Goal: Communication & Community: Ask a question

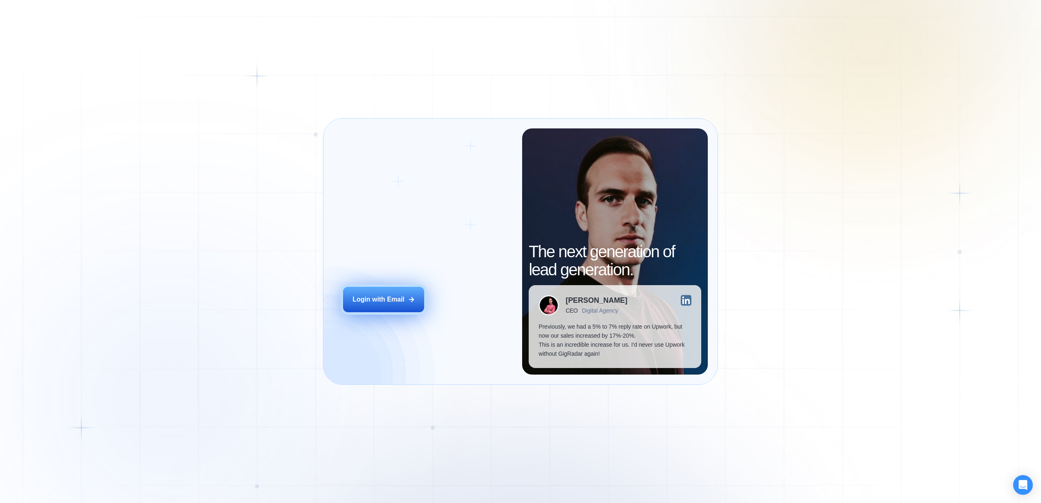
click at [387, 304] on button "Login with Email" at bounding box center [383, 299] width 81 height 25
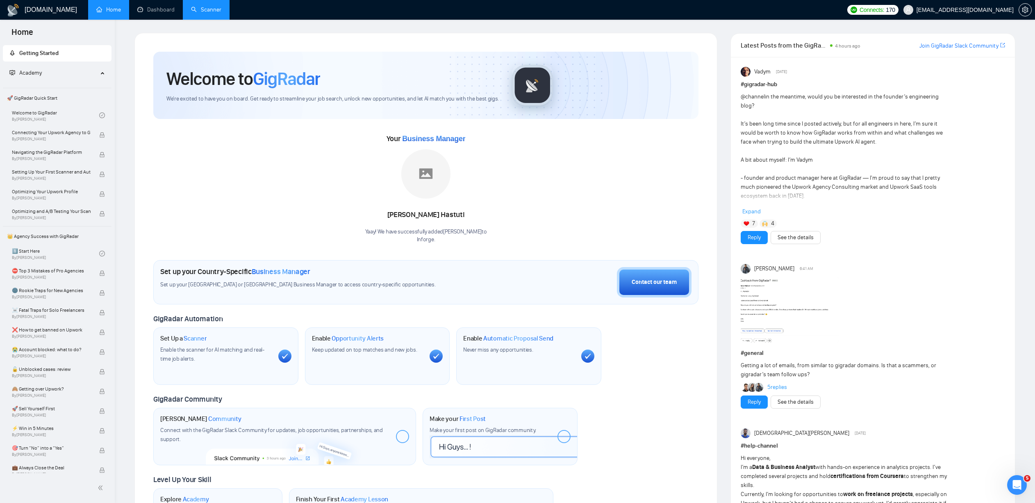
click at [203, 8] on link "Scanner" at bounding box center [206, 9] width 30 height 7
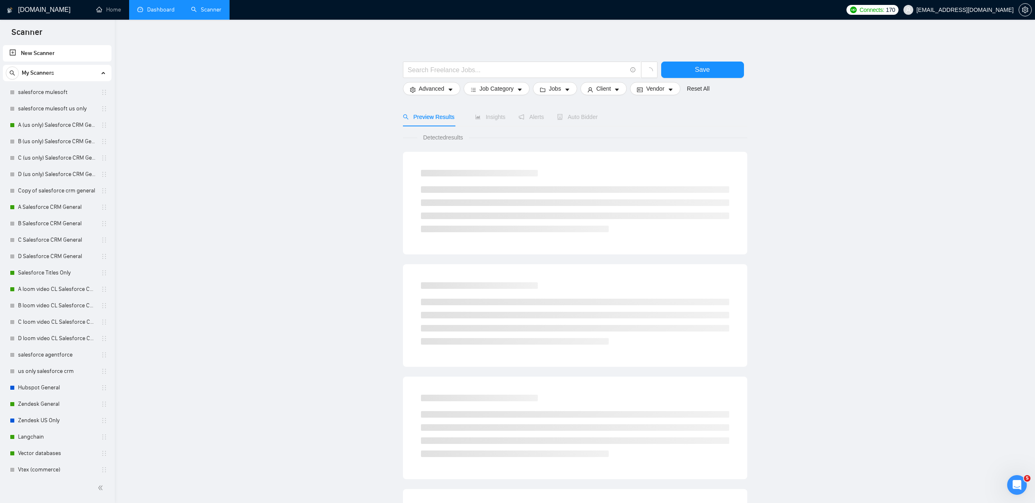
click at [164, 13] on link "Dashboard" at bounding box center [155, 9] width 37 height 7
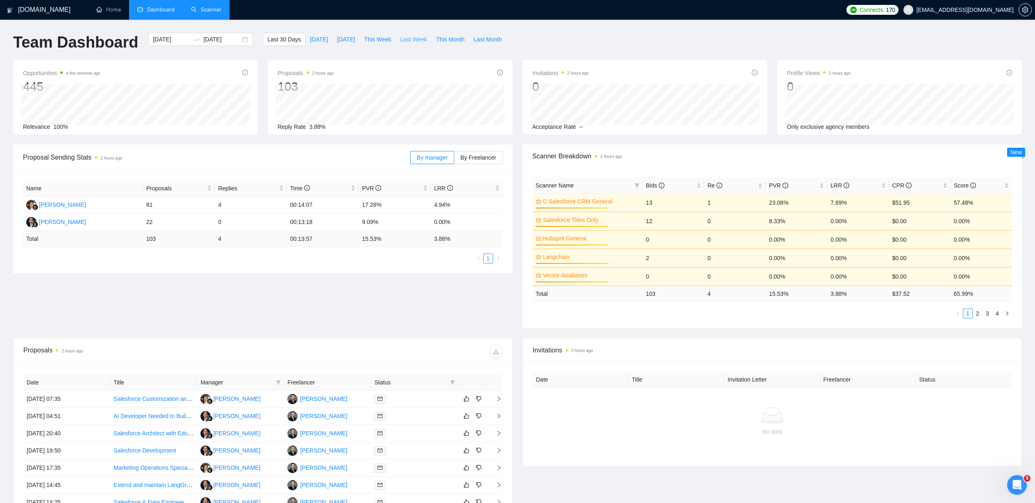
click at [417, 36] on span "Last Week" at bounding box center [413, 39] width 27 height 9
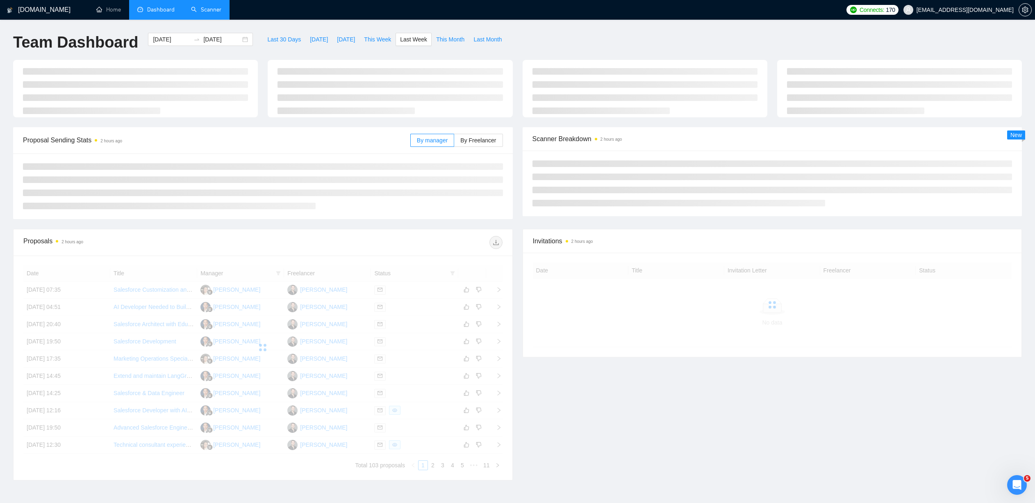
type input "[DATE]"
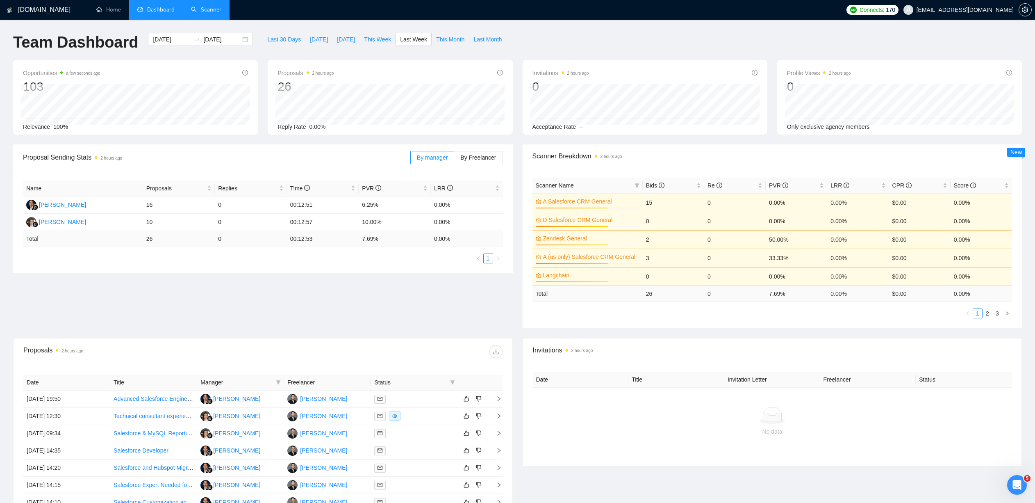
click at [214, 13] on link "Scanner" at bounding box center [206, 9] width 30 height 7
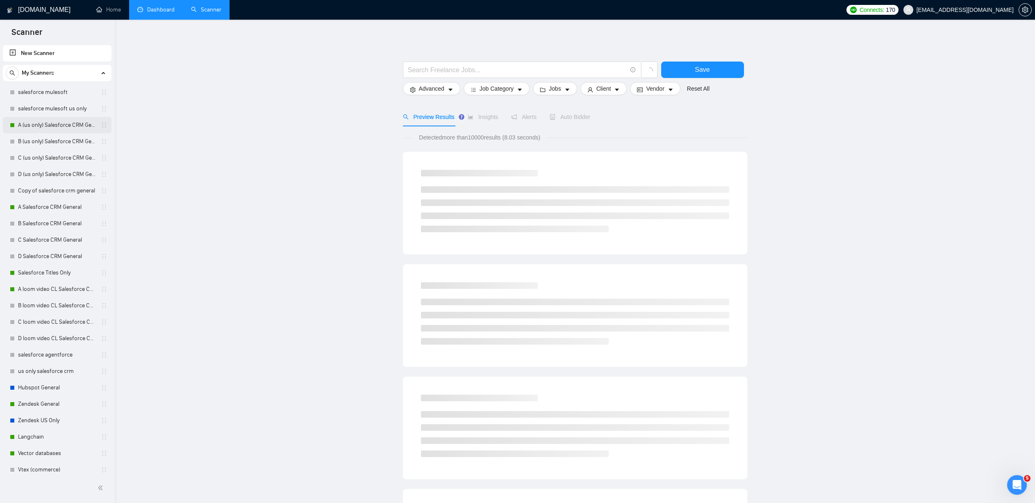
click at [51, 123] on link "A (us only) Salesforce CRM General" at bounding box center [57, 125] width 78 height 16
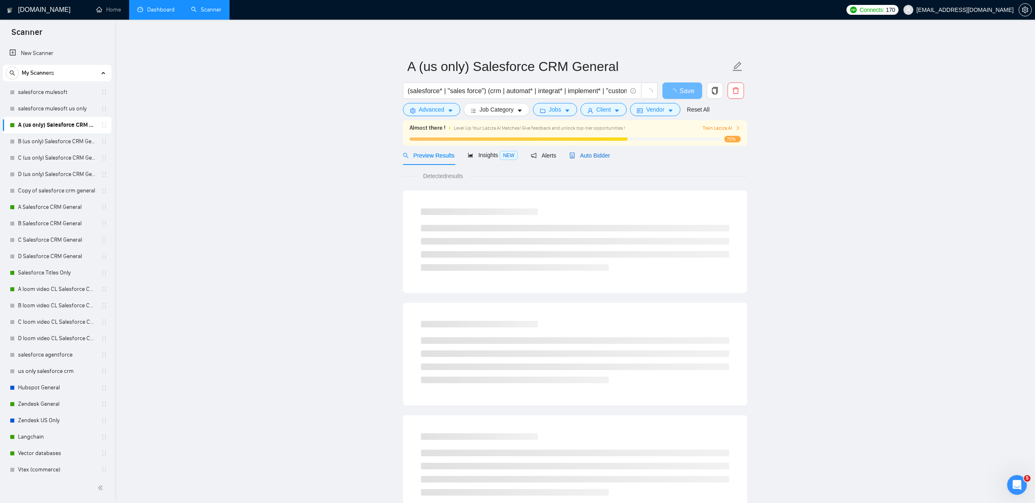
click at [594, 157] on span "Auto Bidder" at bounding box center [590, 155] width 41 height 7
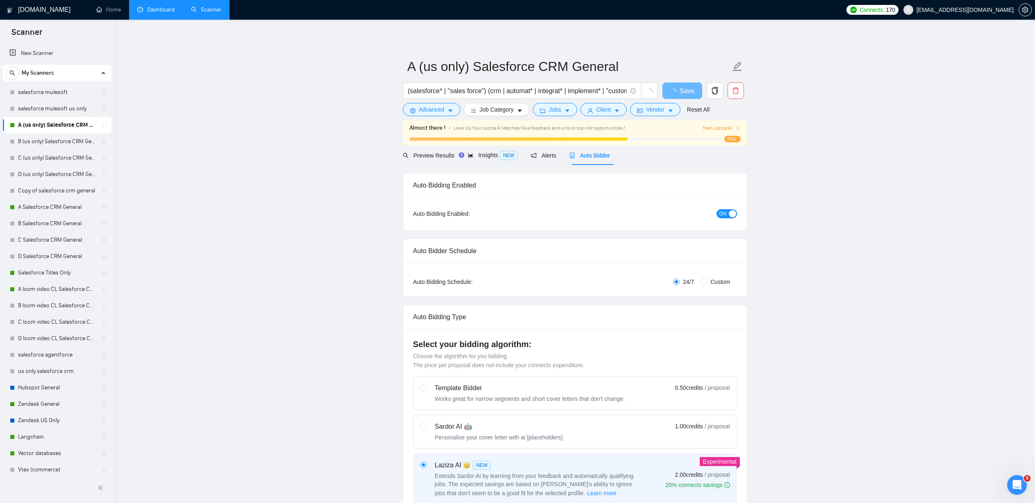
checkbox input "true"
click at [45, 208] on link "A Salesforce CRM General" at bounding box center [57, 207] width 78 height 16
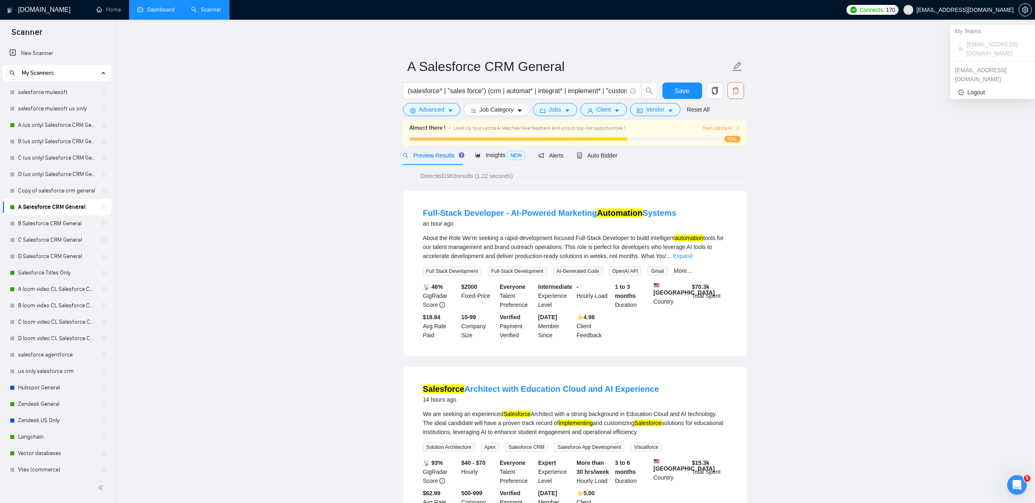
click at [996, 10] on span "[EMAIL_ADDRESS][DOMAIN_NAME]" at bounding box center [965, 10] width 97 height 0
click at [1018, 493] on html at bounding box center [1016, 484] width 20 height 20
click at [1016, 479] on icon "Open Intercom Messenger" at bounding box center [1016, 484] width 14 height 14
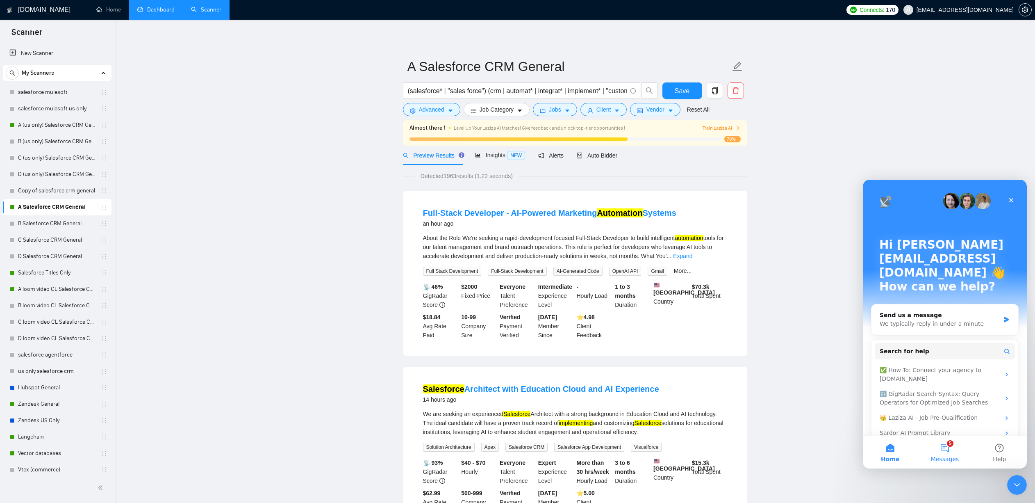
click at [943, 452] on button "5 Messages" at bounding box center [945, 451] width 55 height 33
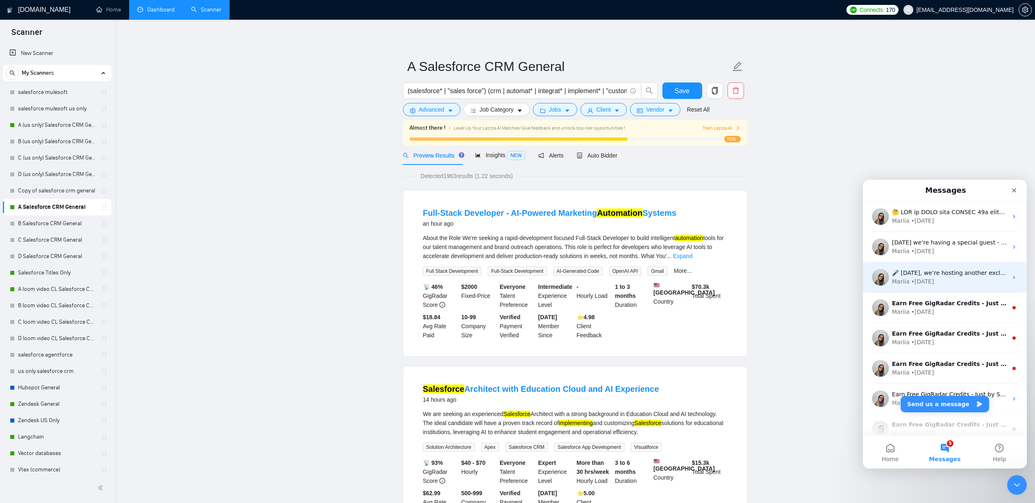
click at [919, 285] on div "• [DATE]" at bounding box center [922, 281] width 23 height 9
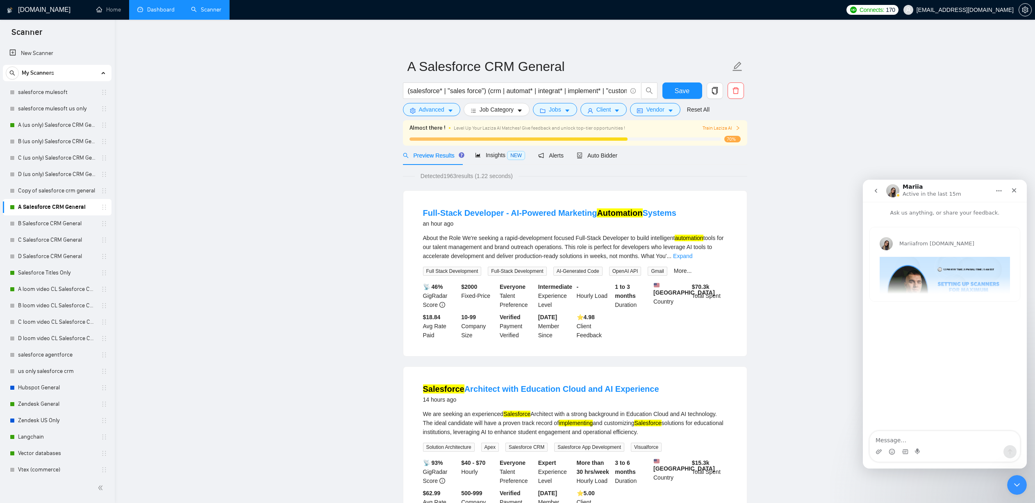
click at [895, 188] on img "Intercom messenger" at bounding box center [892, 190] width 13 height 13
click at [907, 187] on h1 "Mariia" at bounding box center [913, 187] width 20 height 6
click at [891, 243] on img "Mariia says…" at bounding box center [886, 243] width 13 height 13
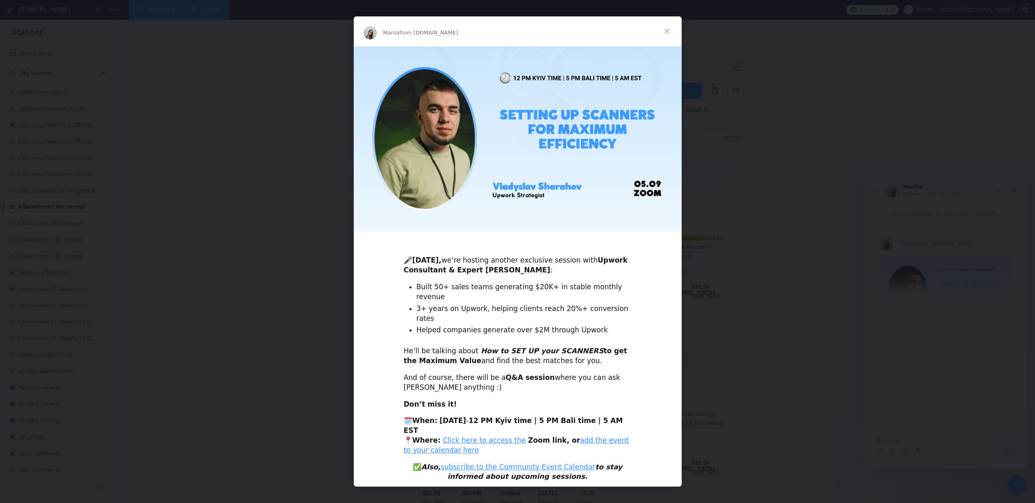
click at [667, 41] on span "Close" at bounding box center [667, 31] width 30 height 30
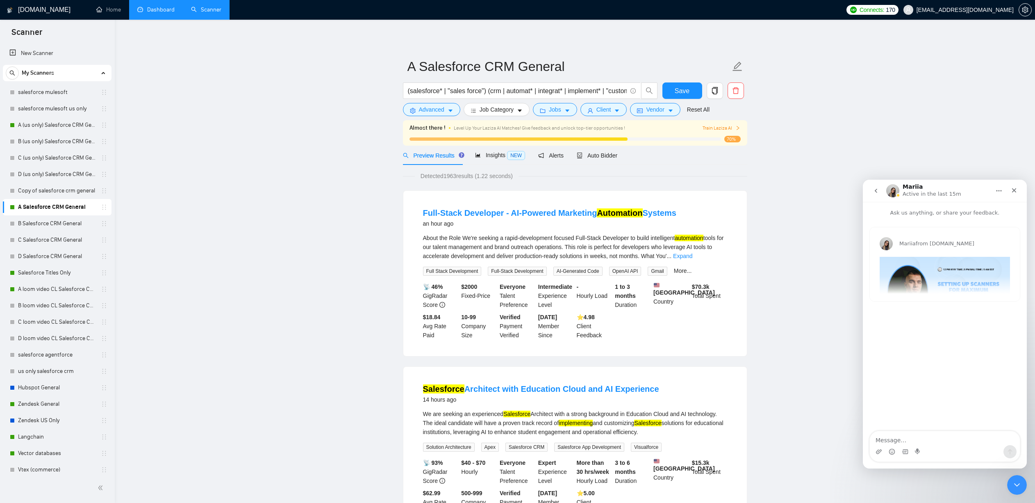
click at [876, 195] on button "go back" at bounding box center [876, 191] width 16 height 16
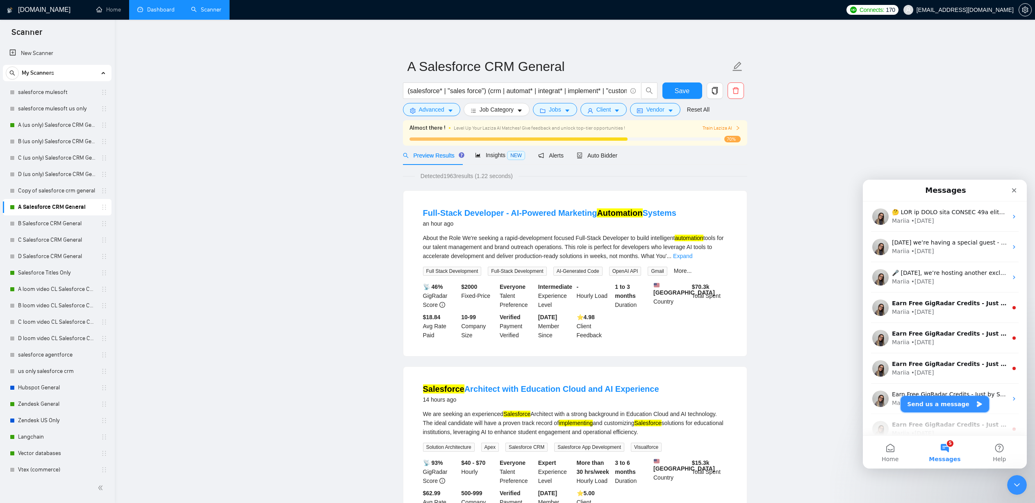
click at [948, 402] on button "Send us a message" at bounding box center [945, 404] width 89 height 16
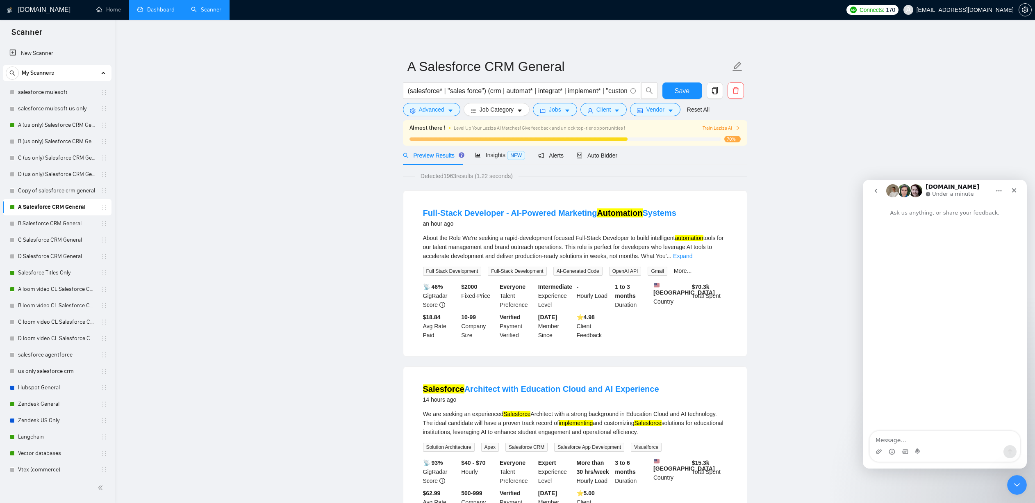
click at [882, 439] on textarea "Message…" at bounding box center [945, 438] width 150 height 14
type textarea "j"
type textarea "z"
type textarea "Hello, I would like to set up a meeting with [PERSON_NAME]"
click at [879, 194] on icon "go back" at bounding box center [876, 190] width 7 height 7
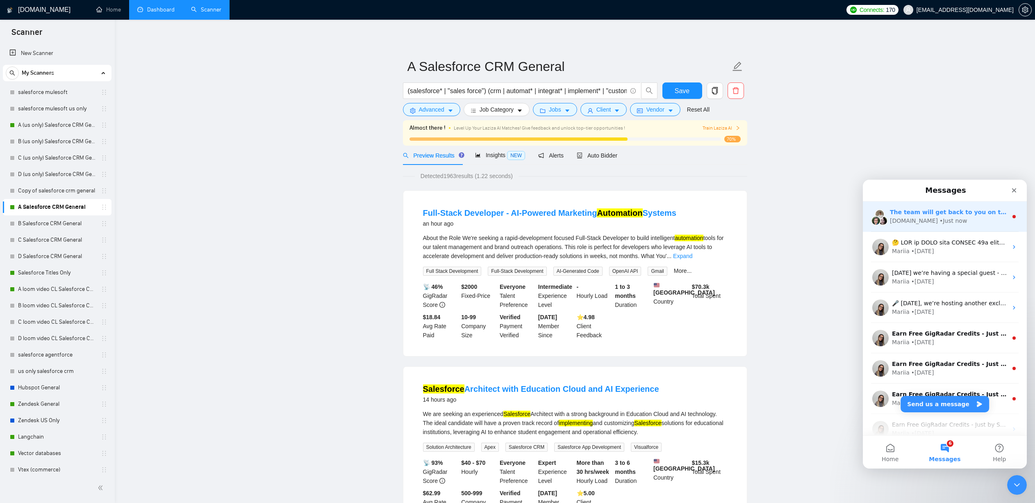
click at [913, 225] on div "The team will get back to you on this. Our usual reply time is under 1 minute. …" at bounding box center [945, 216] width 164 height 30
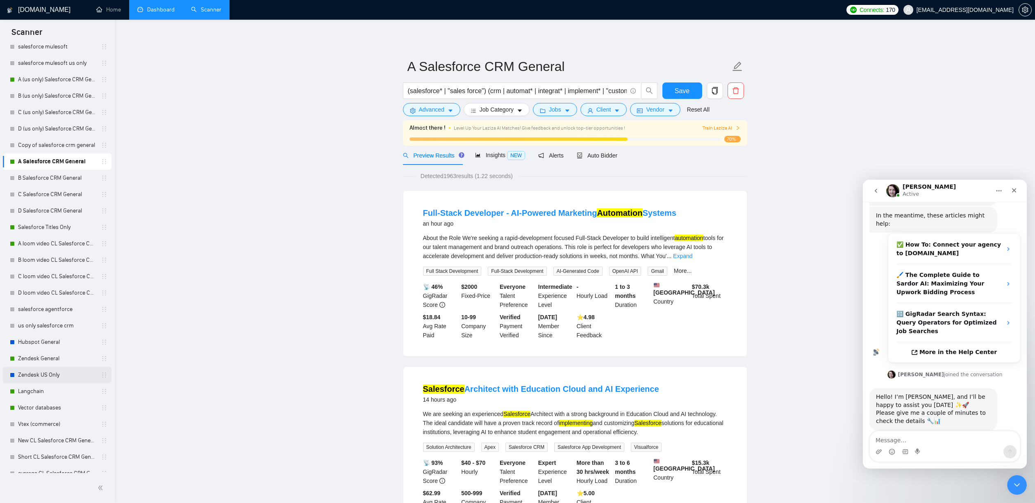
scroll to position [48, 0]
click at [42, 395] on link "Langchain" at bounding box center [57, 389] width 78 height 16
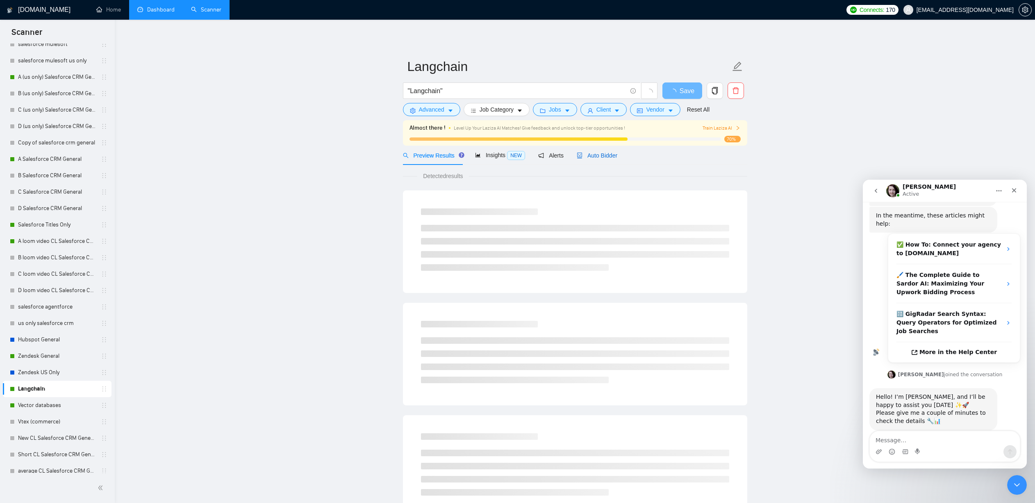
click at [595, 152] on span "Auto Bidder" at bounding box center [597, 155] width 41 height 7
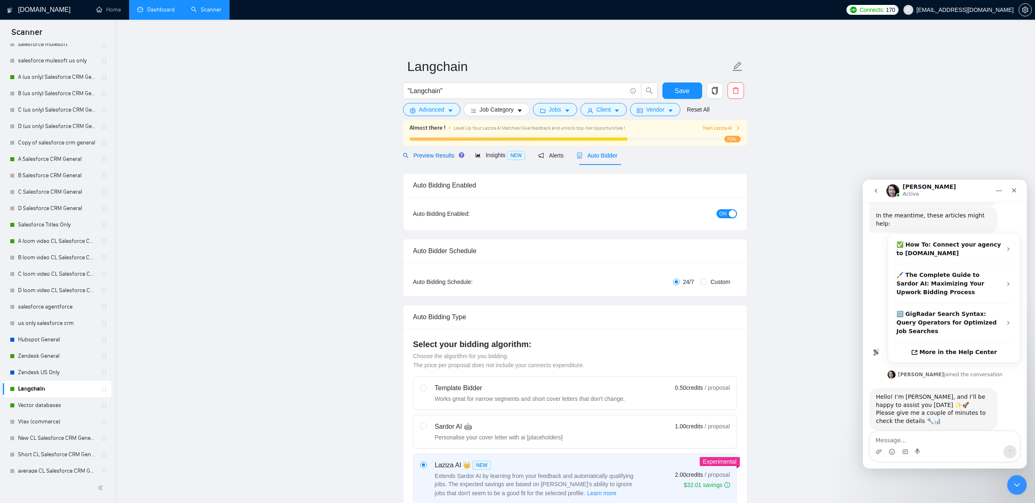
click at [435, 154] on span "Preview Results" at bounding box center [432, 155] width 59 height 7
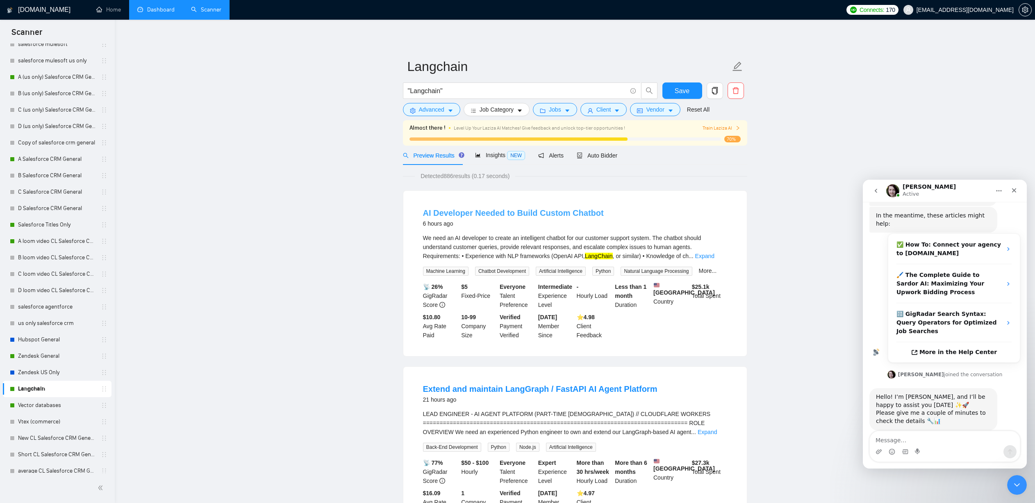
click at [510, 212] on link "AI Developer Needed to Build Custom Chatbot" at bounding box center [513, 212] width 181 height 9
click at [1015, 191] on icon "Close" at bounding box center [1014, 190] width 5 height 5
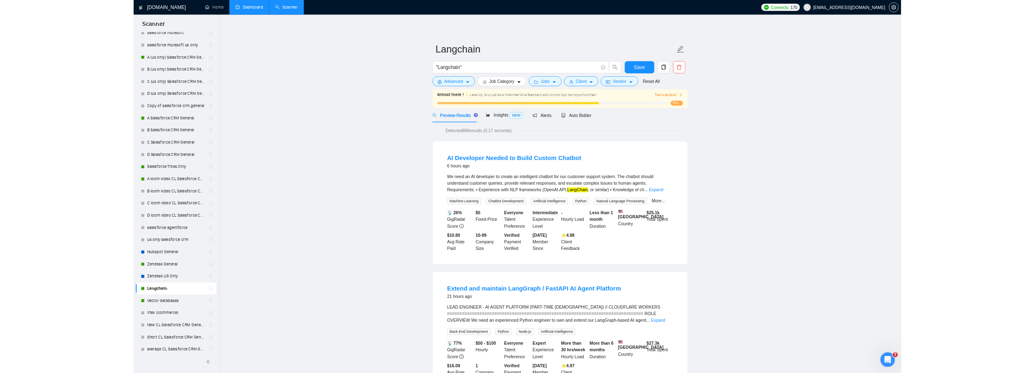
scroll to position [103, 0]
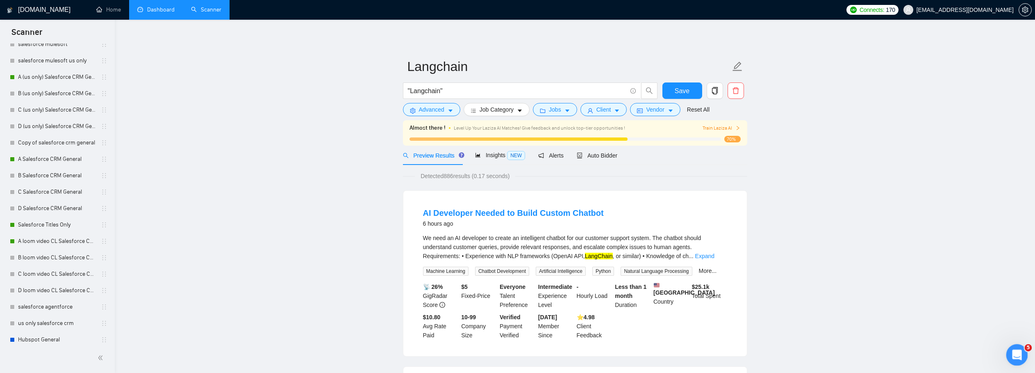
click at [1017, 353] on icon "Open Intercom Messenger" at bounding box center [1016, 354] width 14 height 14
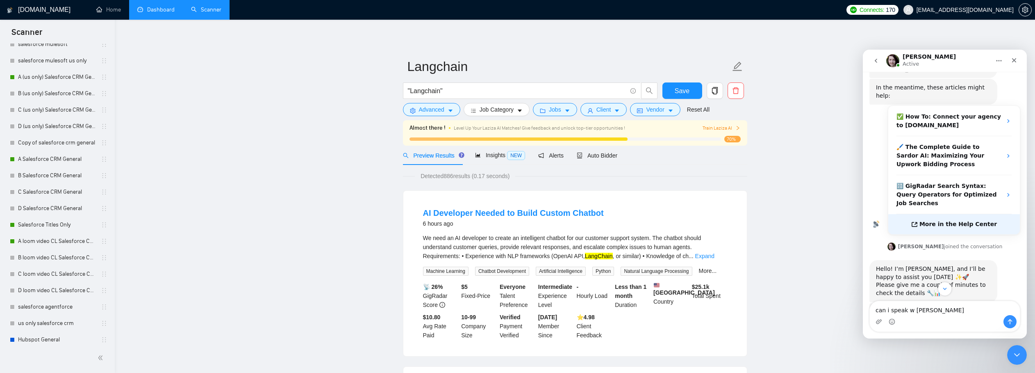
scroll to position [146, 0]
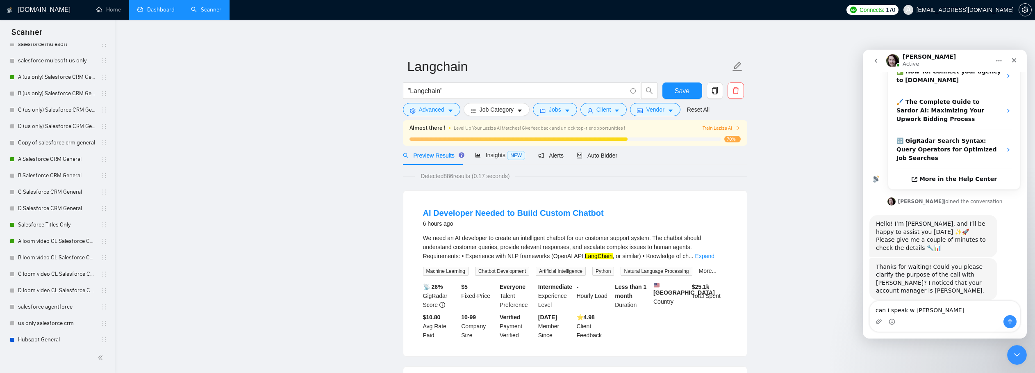
click at [902, 310] on textarea "can i speak w [PERSON_NAME]" at bounding box center [945, 308] width 150 height 14
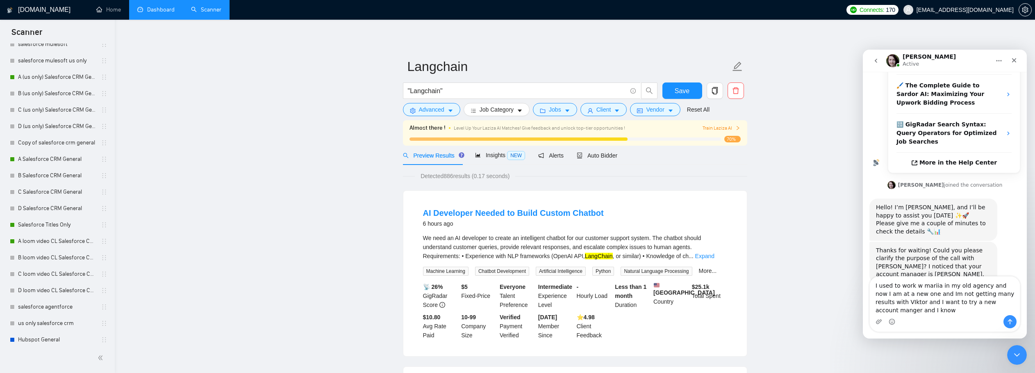
scroll to position [171, 0]
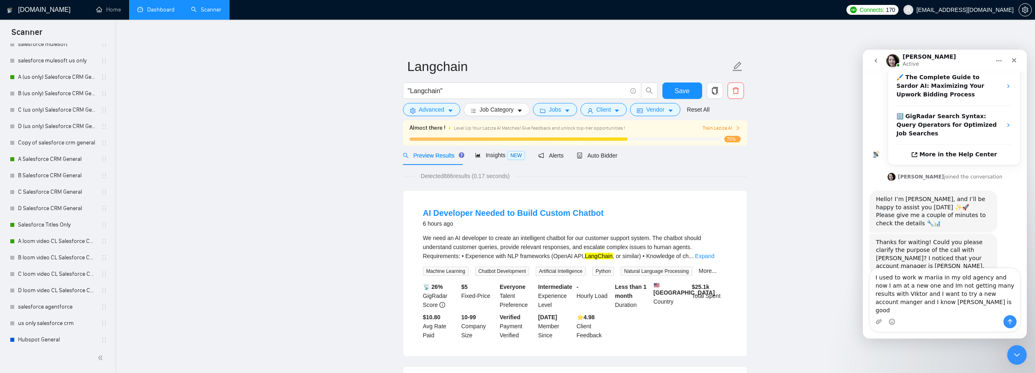
type textarea "I used to work w mariia in my old agency and now I am at a new one and Im not g…"
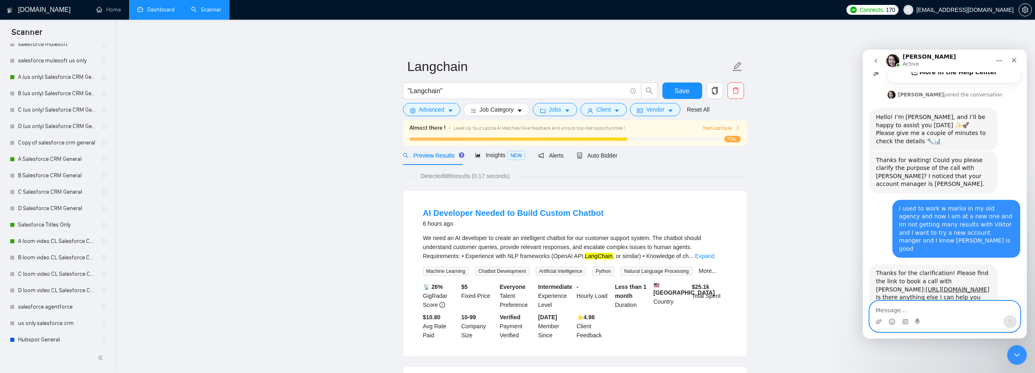
scroll to position [260, 0]
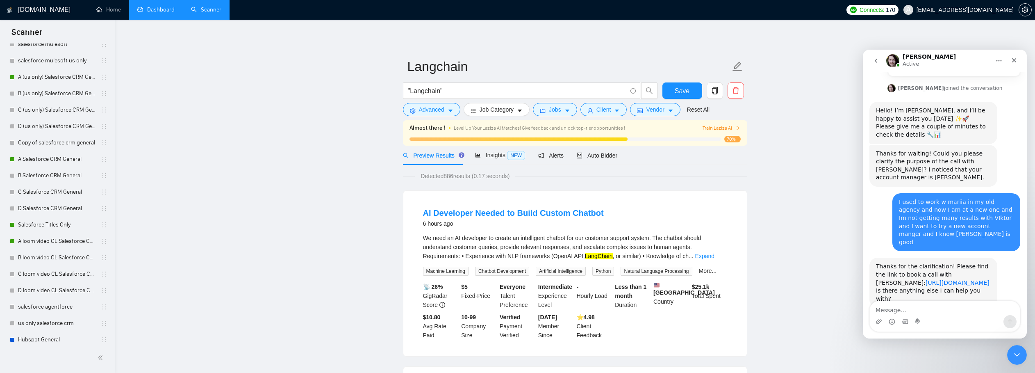
click at [926, 279] on link "[URL][DOMAIN_NAME]" at bounding box center [958, 282] width 64 height 7
click at [888, 312] on textarea "Message…" at bounding box center [945, 308] width 150 height 14
type textarea "no, thank you"
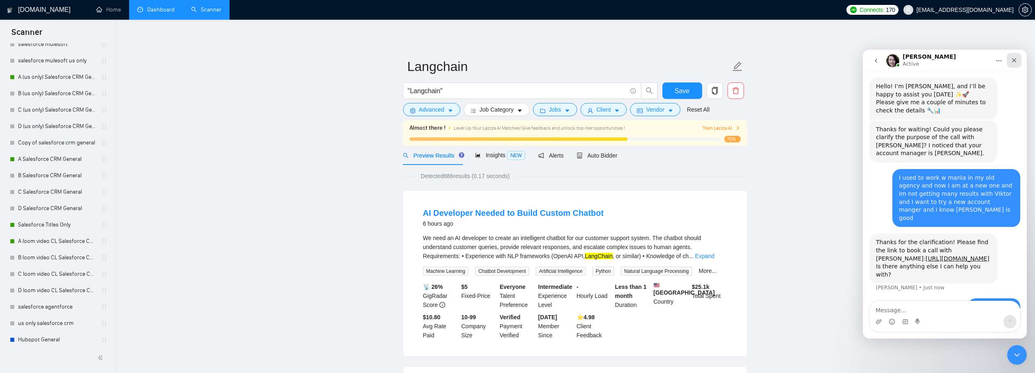
click at [1015, 63] on icon "Close" at bounding box center [1014, 60] width 7 height 7
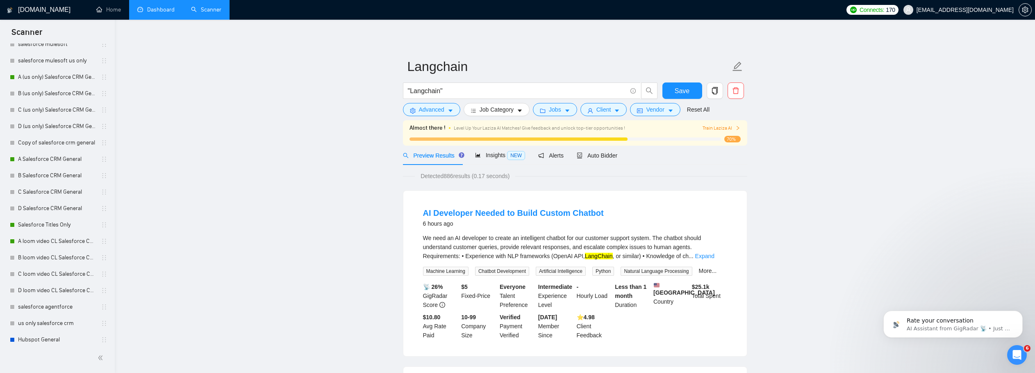
scroll to position [350, 0]
click at [1018, 354] on icon "Open Intercom Messenger" at bounding box center [1016, 354] width 14 height 14
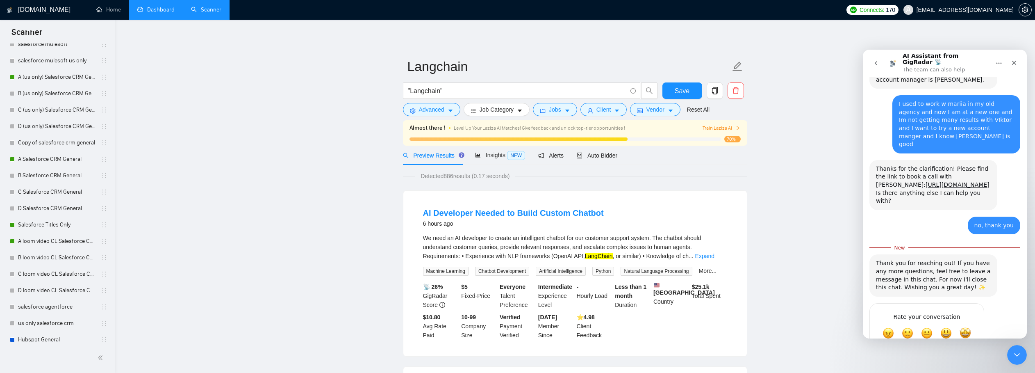
scroll to position [363, 0]
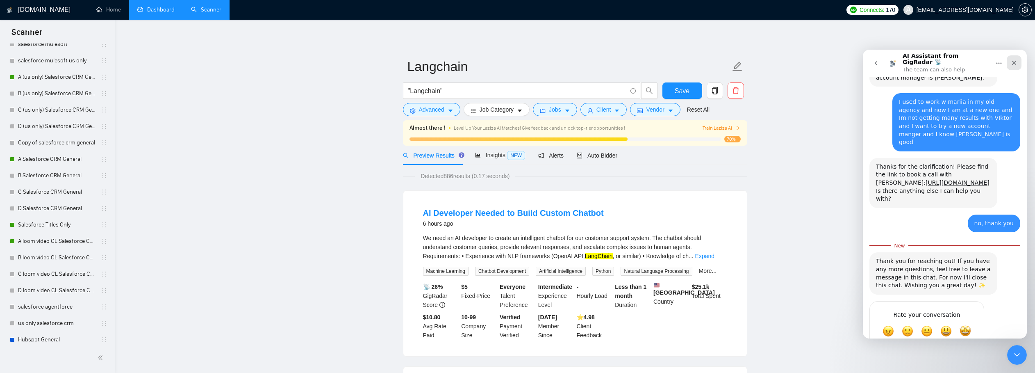
click at [1017, 60] on icon "Close" at bounding box center [1014, 62] width 7 height 7
